Goal: Information Seeking & Learning: Learn about a topic

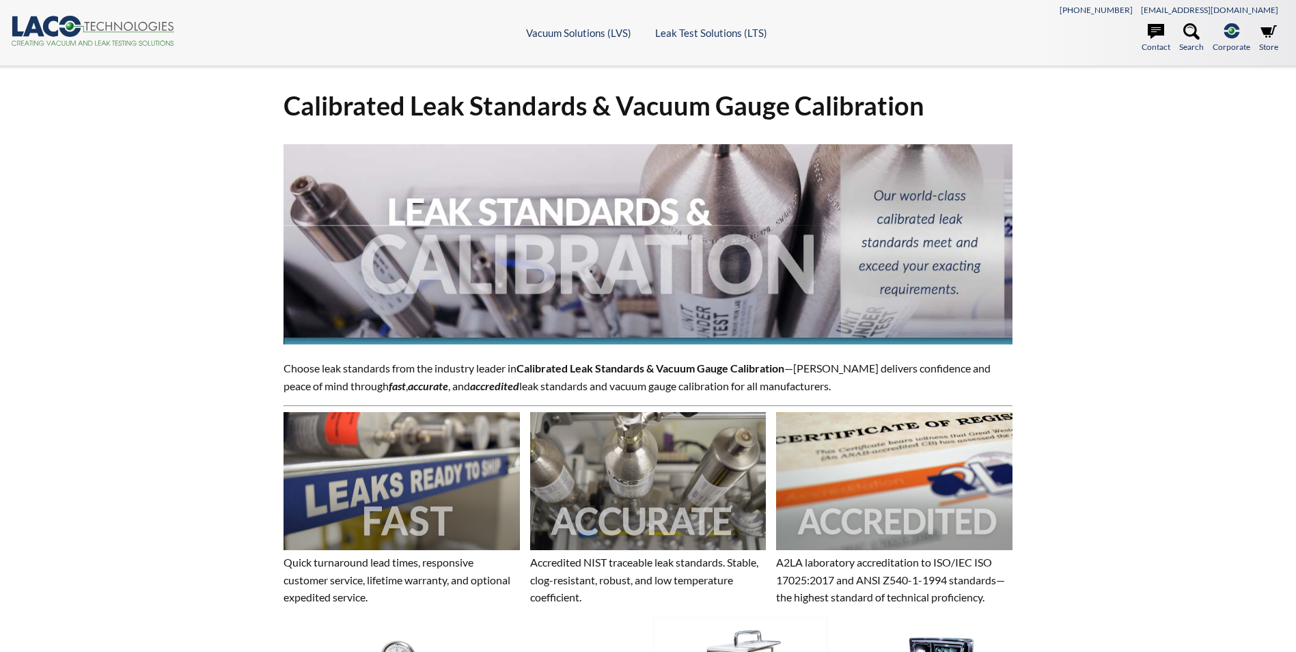
select select "Language Translate Widget"
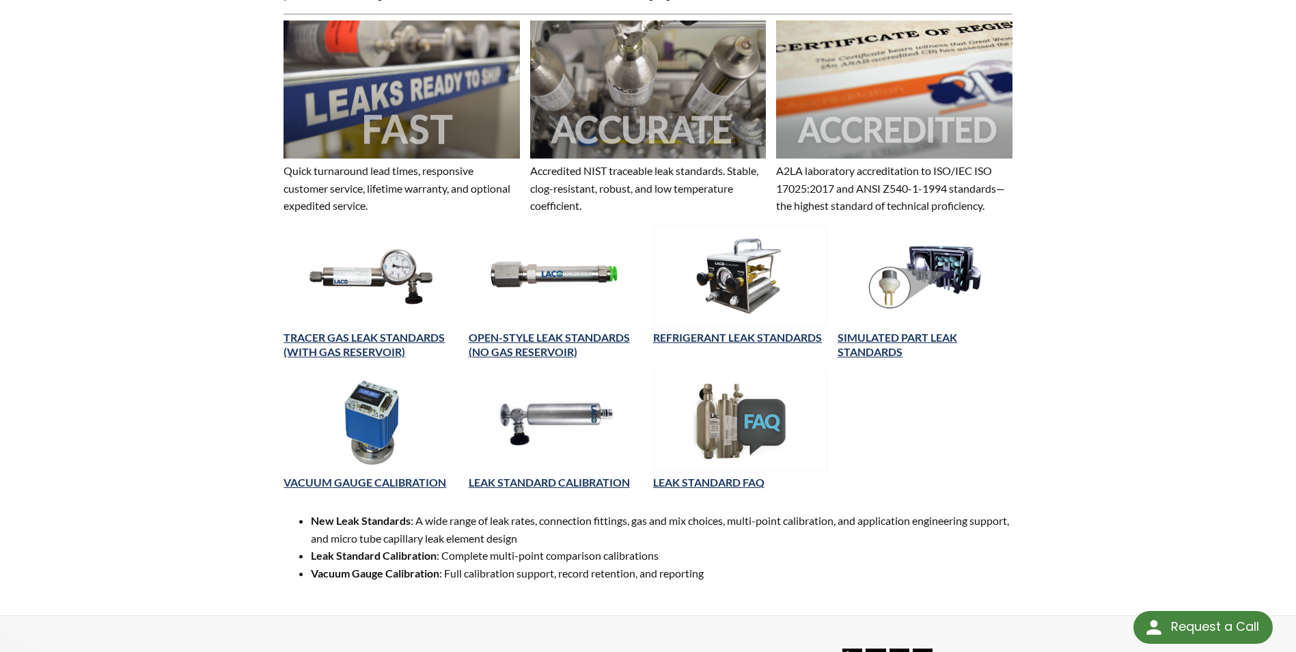
scroll to position [410, 0]
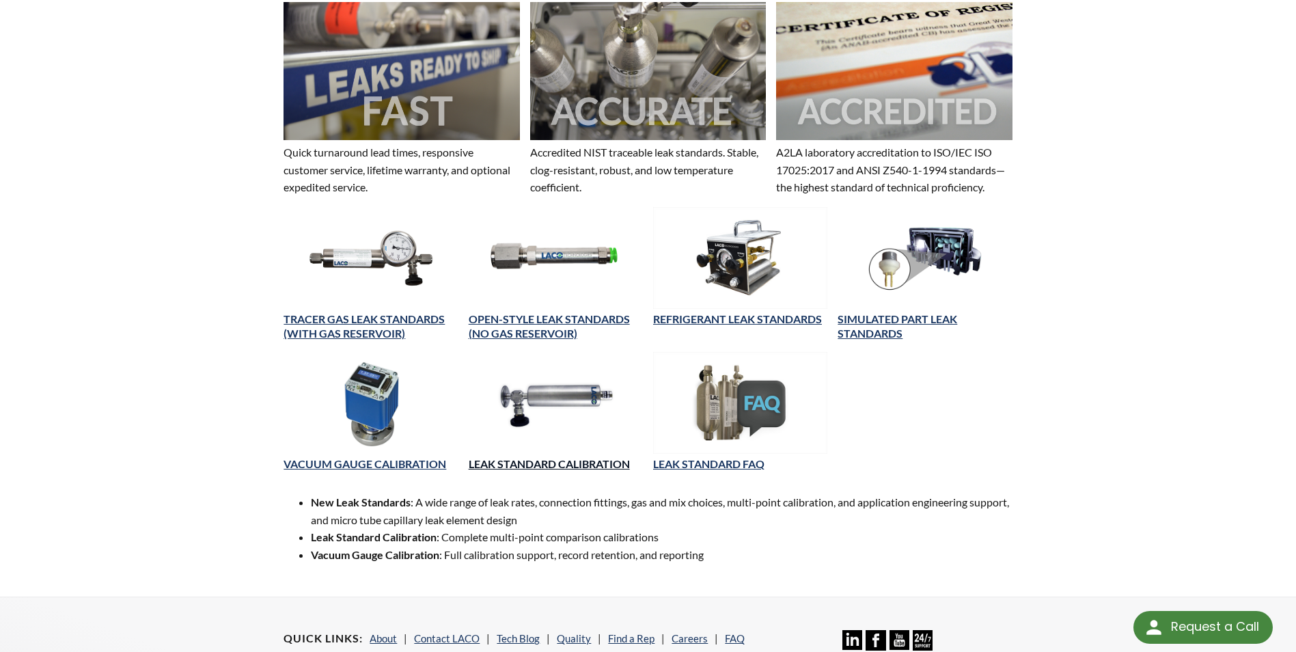
click at [565, 465] on link "LEAK STANDARD CALIBRATION" at bounding box center [549, 463] width 161 height 13
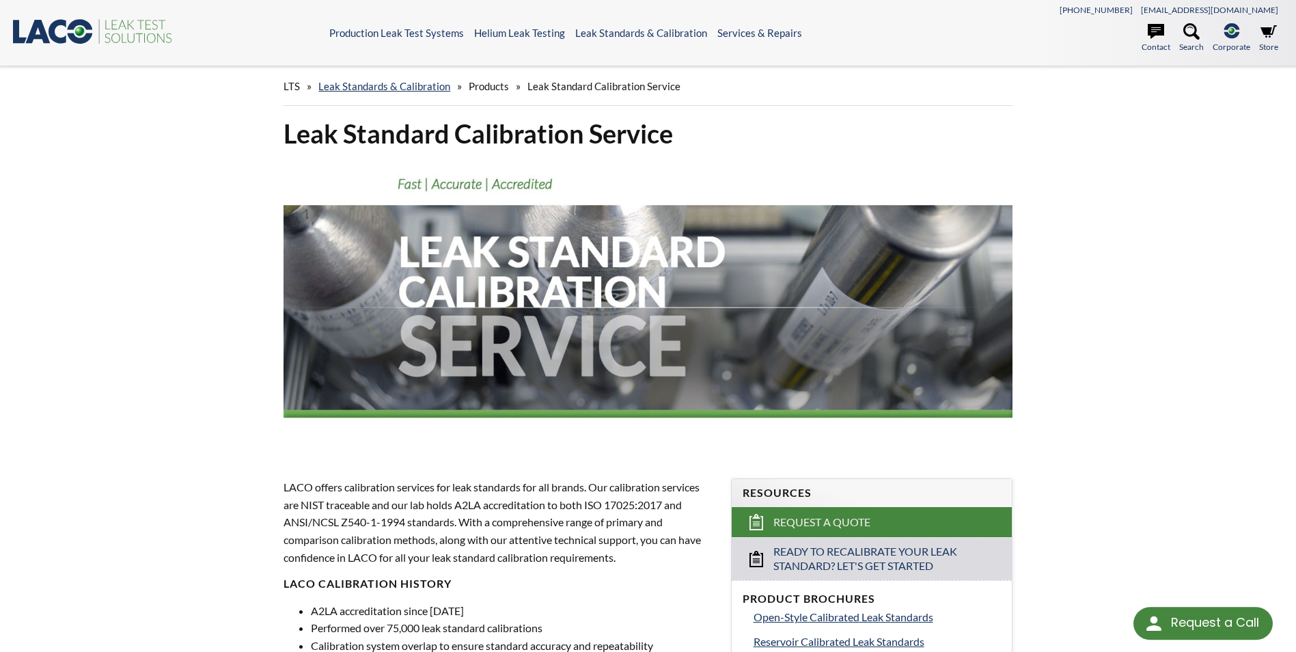
select select "Language Translate Widget"
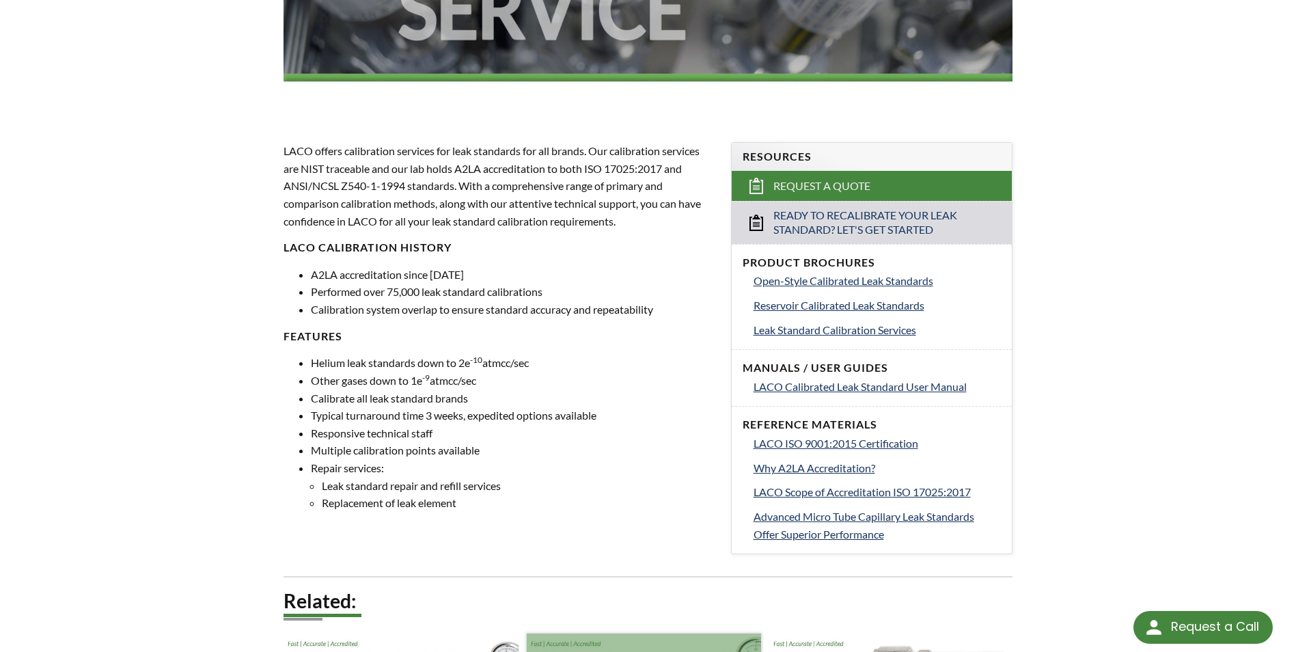
scroll to position [303, 0]
